Goal: Task Accomplishment & Management: Manage account settings

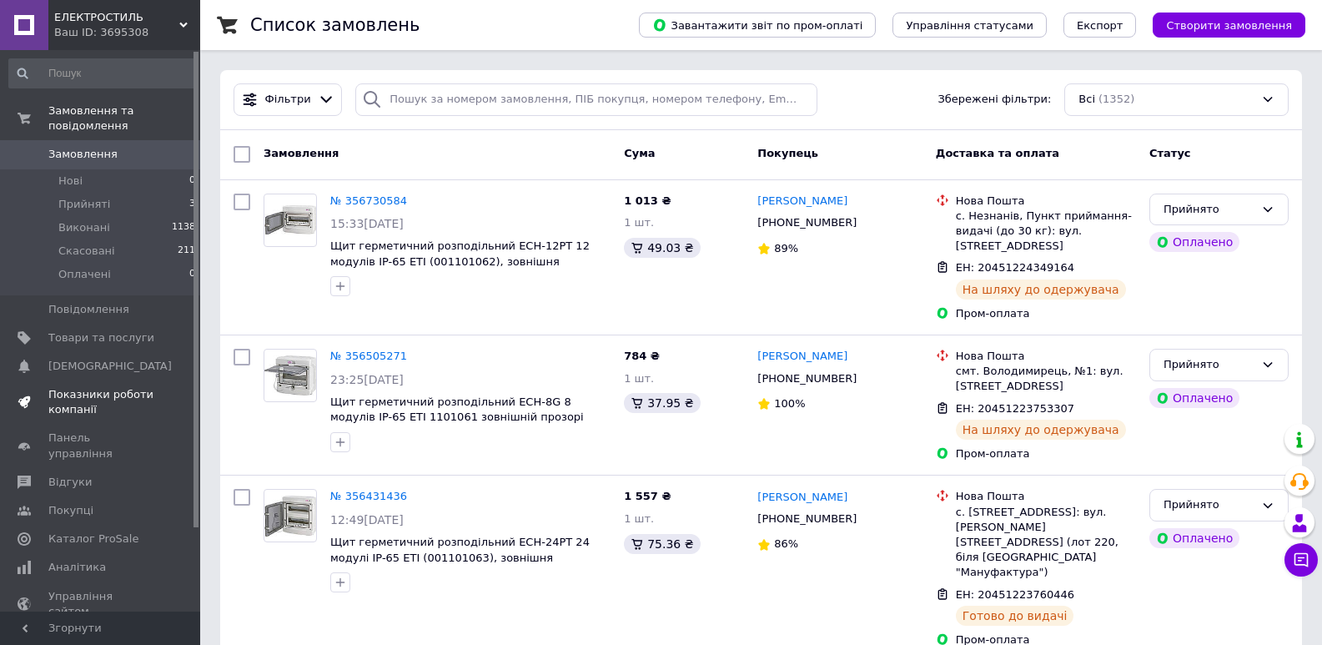
click at [73, 394] on span "Показники роботи компанії" at bounding box center [101, 402] width 106 height 30
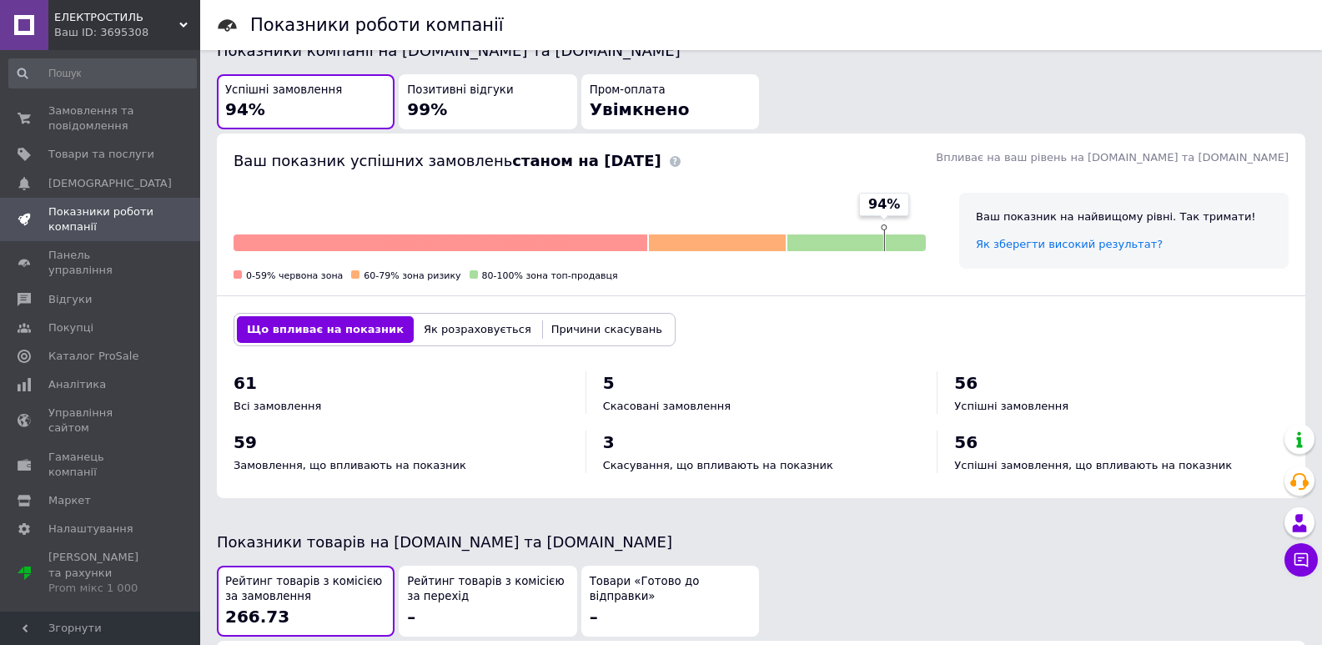
scroll to position [417, 0]
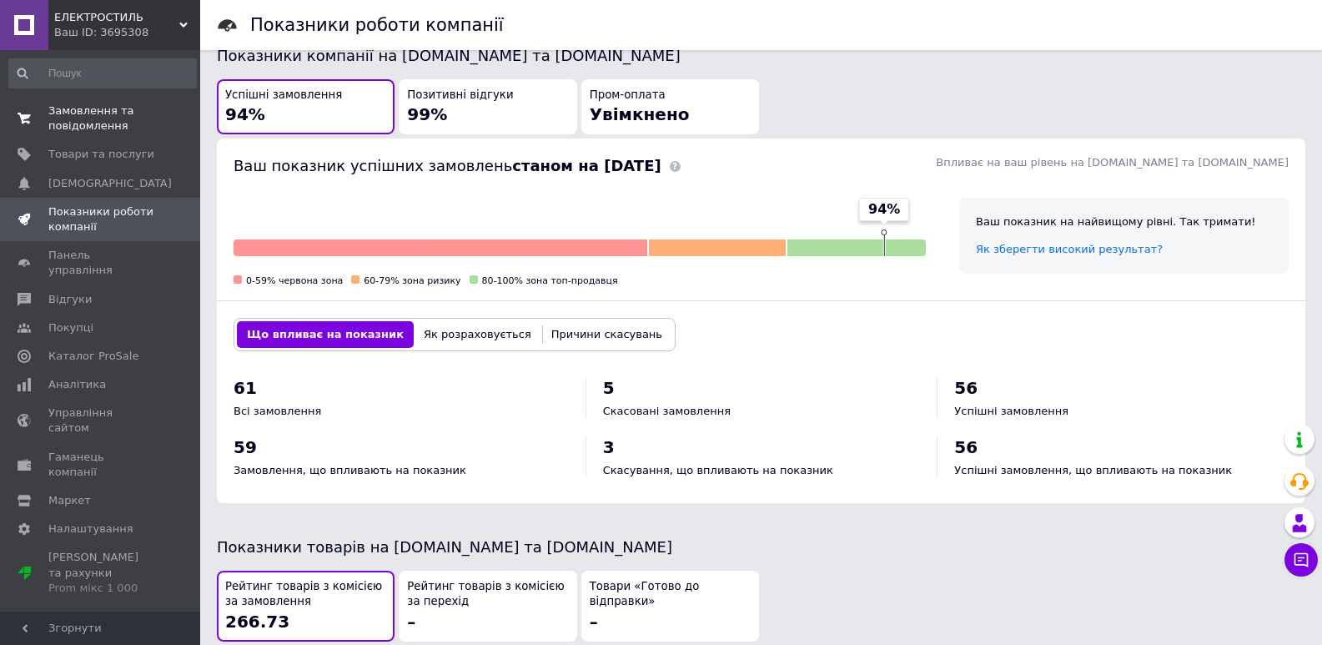
click at [97, 120] on span "Замовлення та повідомлення" at bounding box center [101, 118] width 106 height 30
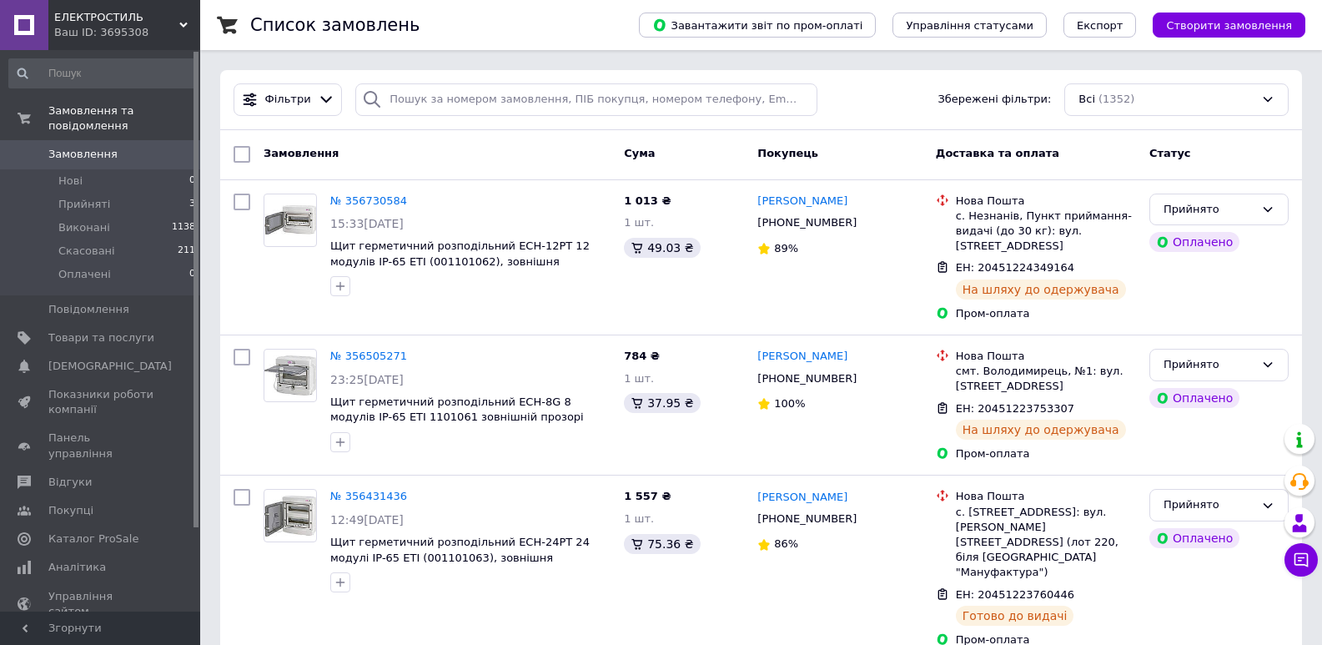
click at [74, 147] on span "Замовлення" at bounding box center [82, 154] width 69 height 15
click at [98, 147] on span "Замовлення" at bounding box center [82, 154] width 69 height 15
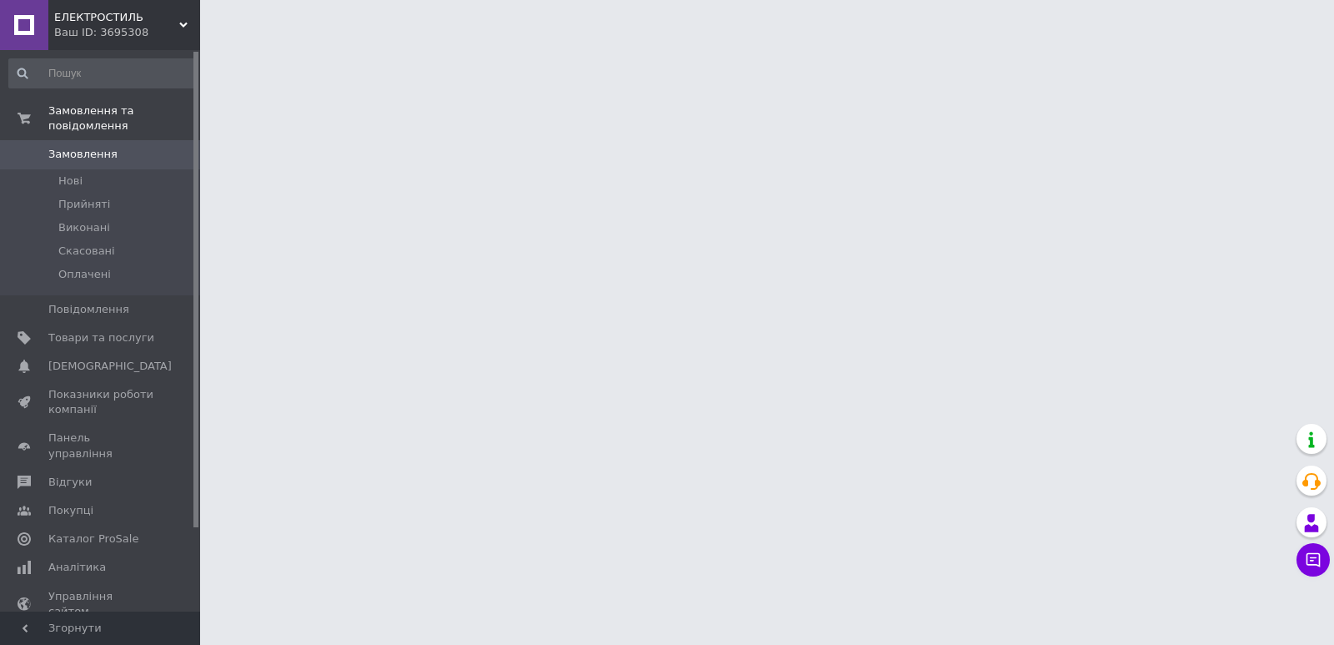
click at [90, 147] on span "Замовлення" at bounding box center [82, 154] width 69 height 15
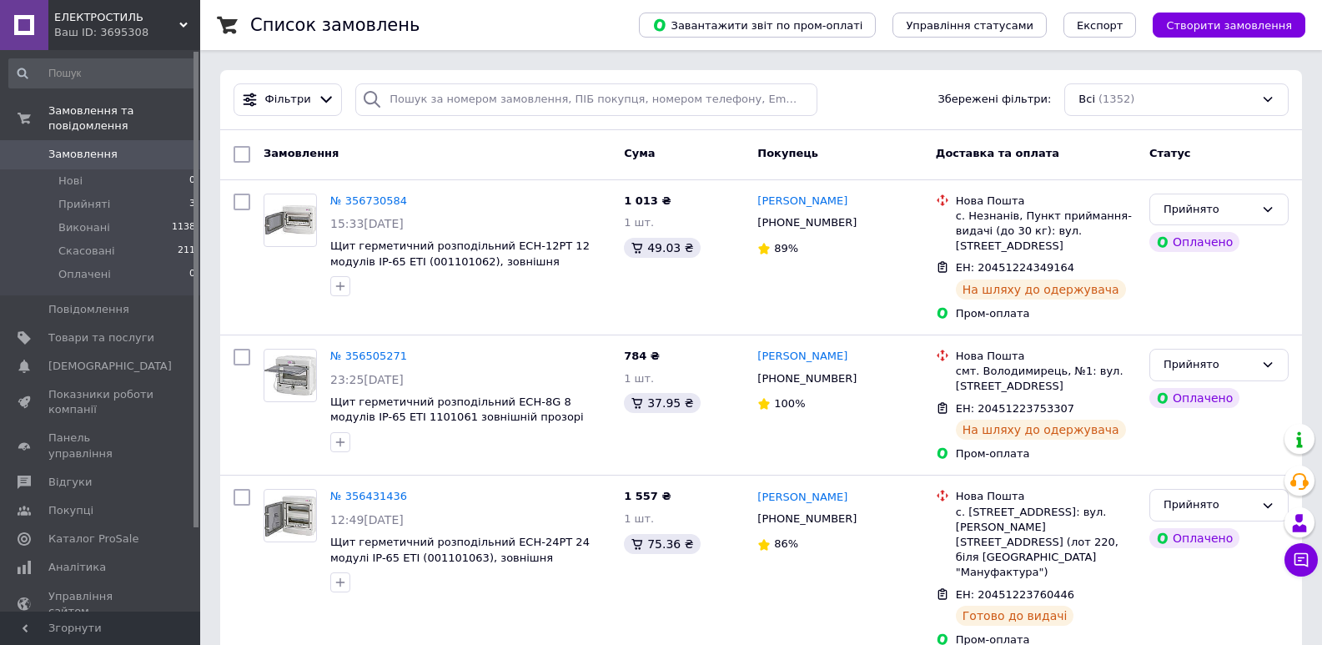
click at [89, 147] on span "Замовлення" at bounding box center [82, 154] width 69 height 15
